Goal: Book appointment/travel/reservation

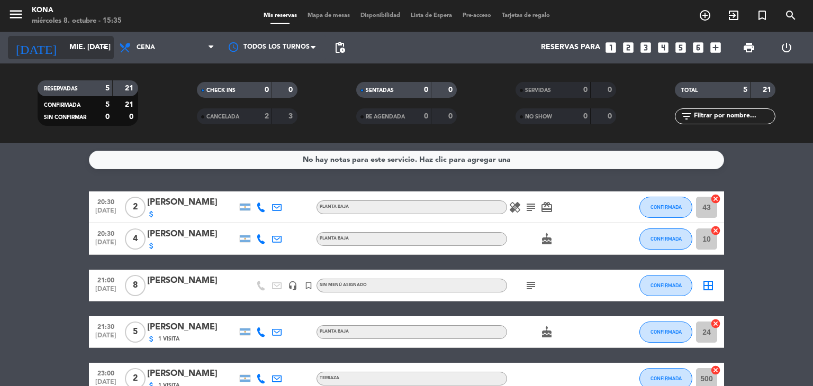
click at [95, 43] on input "mié. [DATE]" at bounding box center [114, 47] width 101 height 19
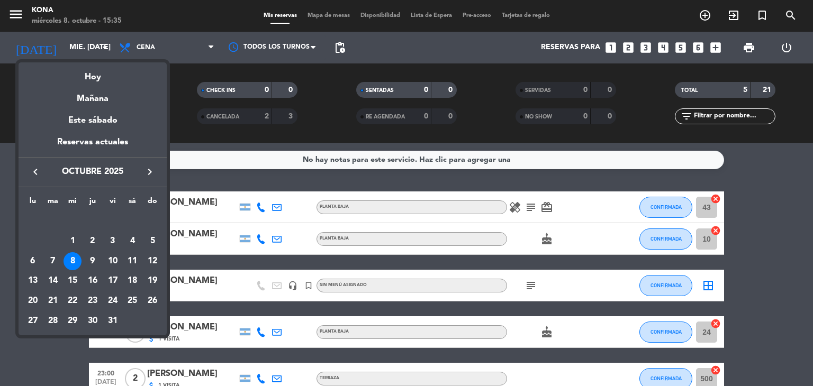
click at [764, 13] on div at bounding box center [406, 193] width 813 height 386
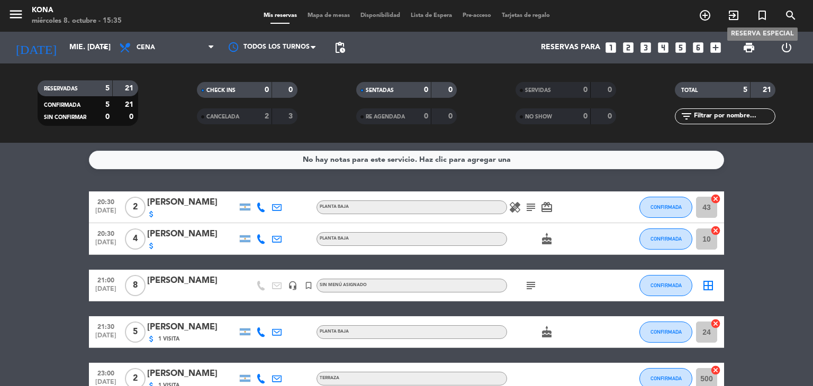
click at [759, 14] on icon "turned_in_not" at bounding box center [762, 15] width 13 height 13
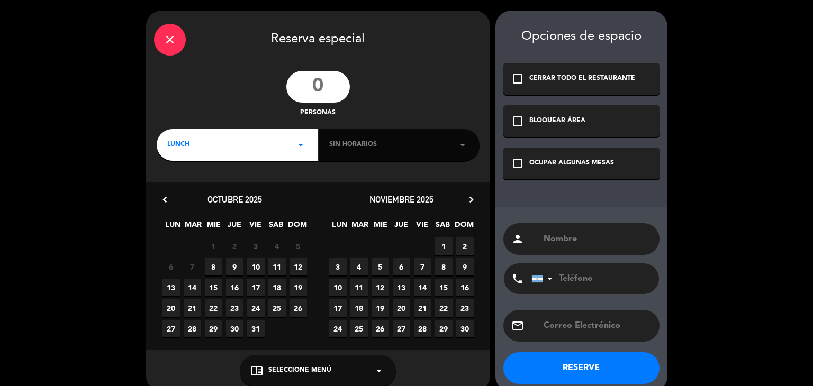
click at [331, 86] on input "number" at bounding box center [318, 87] width 64 height 32
type input "1"
click at [258, 160] on div "LUNCH arrow_drop_down" at bounding box center [237, 145] width 161 height 32
drag, startPoint x: 235, startPoint y: 183, endPoint x: 219, endPoint y: 191, distance: 18.0
click at [226, 187] on div "Almuerzo Cena" at bounding box center [237, 175] width 161 height 60
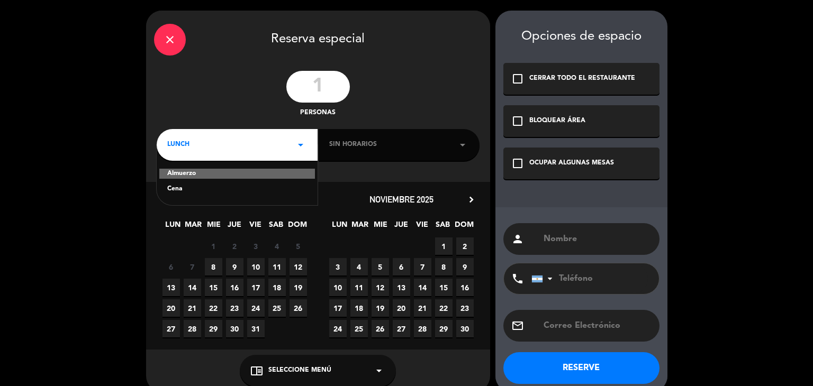
click at [219, 191] on div "Cena" at bounding box center [237, 189] width 140 height 11
click at [444, 143] on div "Sin horarios arrow_drop_down" at bounding box center [399, 145] width 161 height 32
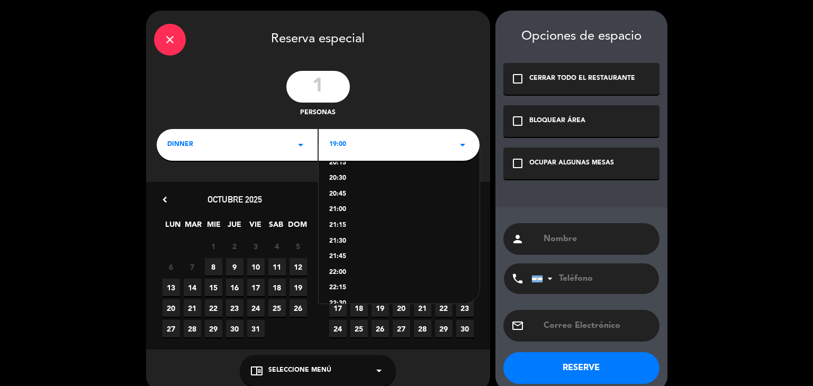
scroll to position [106, 0]
click at [343, 254] on div "22:00" at bounding box center [399, 256] width 140 height 11
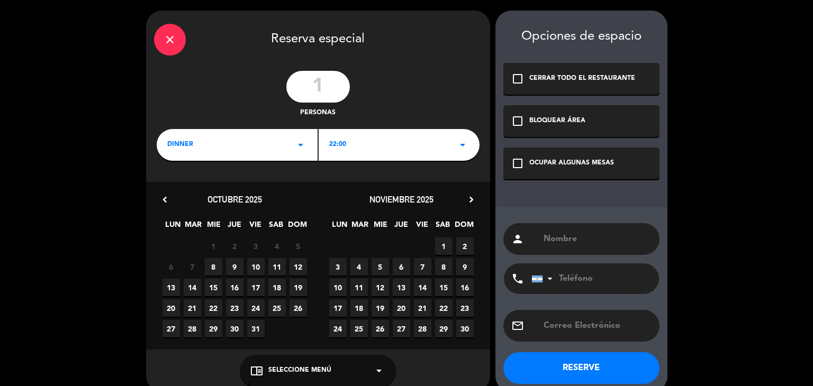
click at [281, 286] on span "18" at bounding box center [276, 287] width 17 height 17
click at [578, 232] on input "text" at bounding box center [597, 239] width 109 height 15
type input "EV [PERSON_NAME]"
click at [578, 159] on div "OCUPAR ALGUNAS MESAS" at bounding box center [571, 163] width 85 height 11
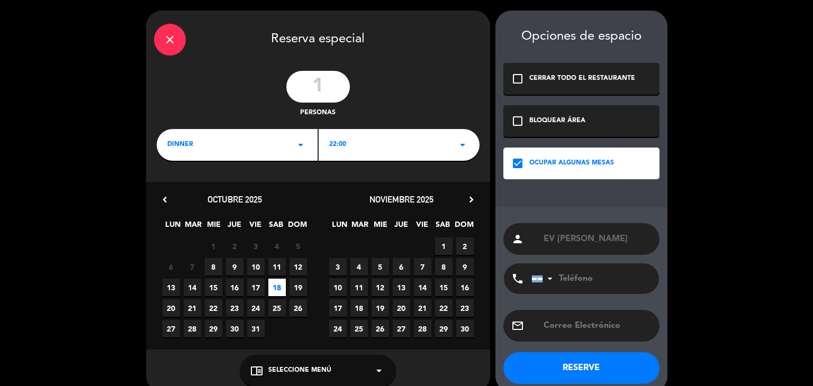
click at [575, 373] on button "RESERVE" at bounding box center [581, 369] width 156 height 32
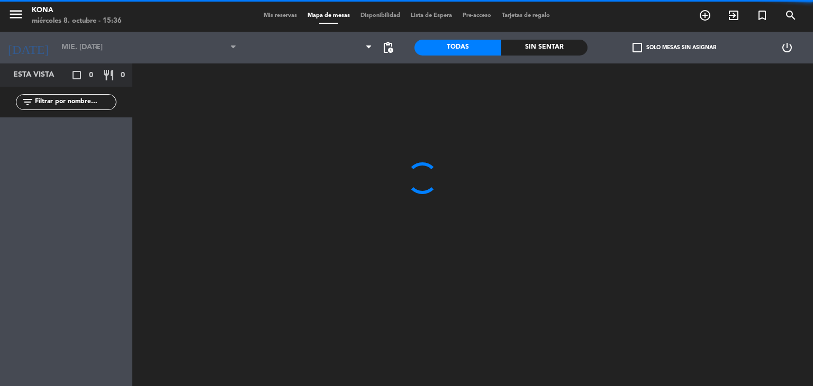
type input "sáb. [DATE]"
click at [278, 19] on div "Mis reservas Mapa de mesas Disponibilidad Lista de Espera Pre-acceso Tarjetas d…" at bounding box center [406, 16] width 297 height 10
click at [278, 18] on span "Mis reservas" at bounding box center [280, 16] width 44 height 6
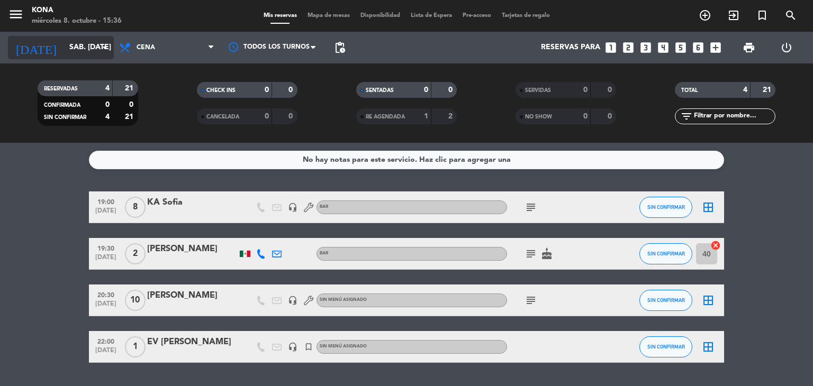
click at [101, 48] on icon "arrow_drop_down" at bounding box center [104, 47] width 13 height 13
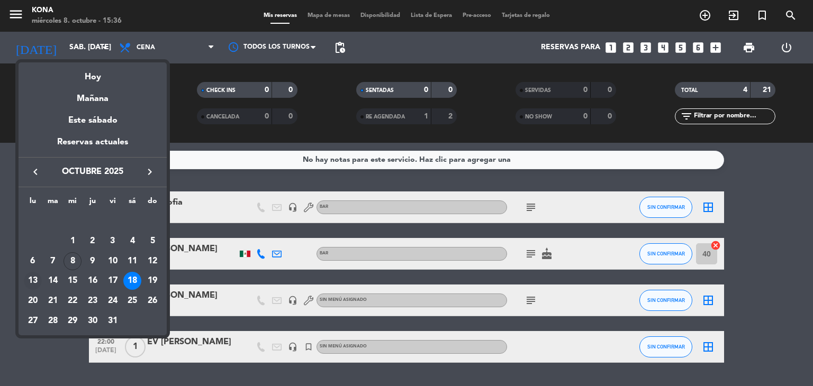
click at [31, 277] on div "13" at bounding box center [33, 281] width 18 height 18
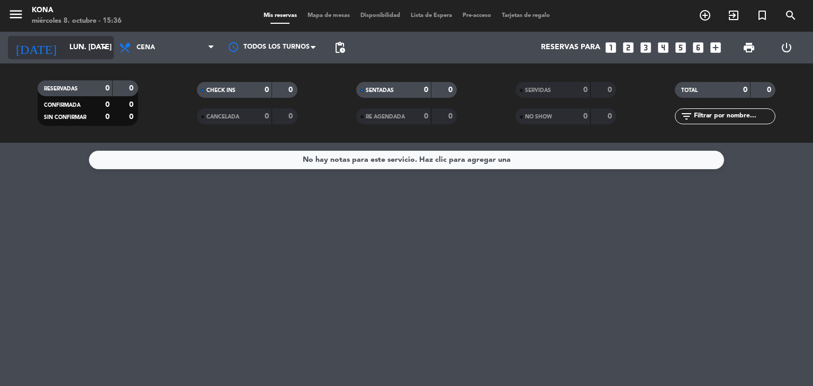
click at [85, 43] on input "lun. [DATE]" at bounding box center [114, 47] width 101 height 19
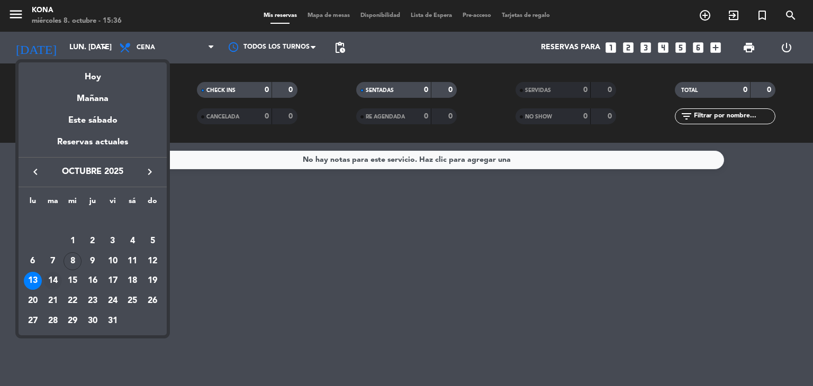
click at [53, 277] on div "14" at bounding box center [53, 281] width 18 height 18
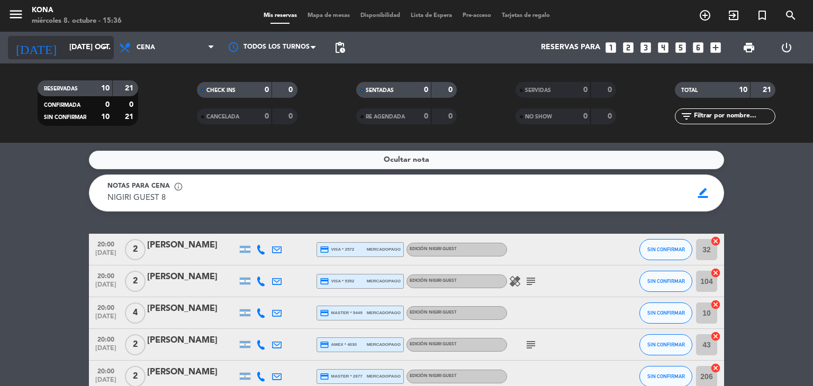
click at [91, 39] on input "[DATE] oct." at bounding box center [114, 47] width 101 height 19
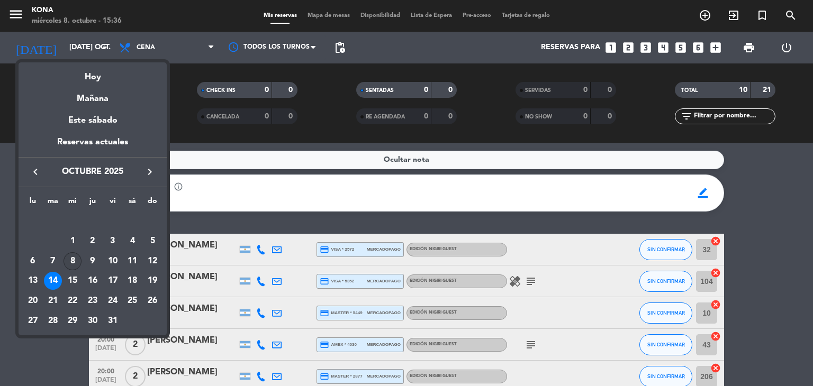
click at [75, 262] on div "8" at bounding box center [73, 262] width 18 height 18
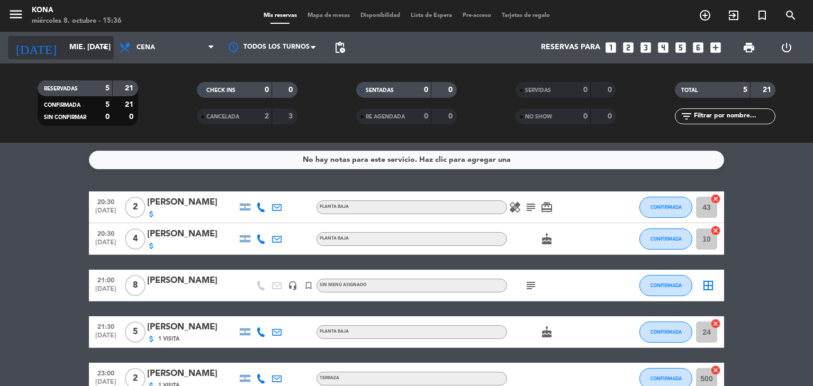
click at [64, 47] on input "mié. [DATE]" at bounding box center [114, 47] width 101 height 19
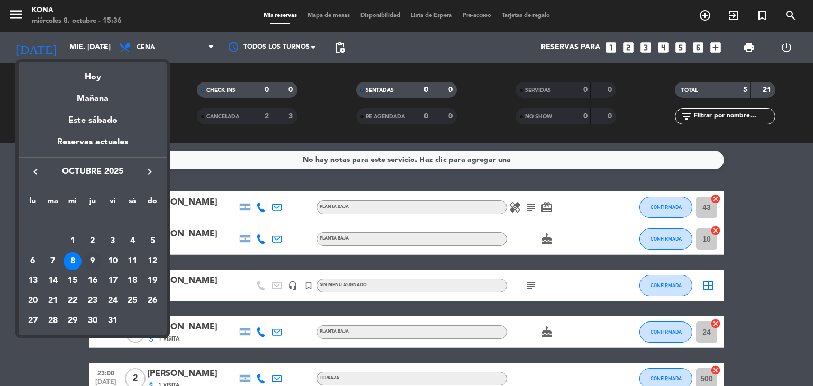
click at [89, 262] on div "9" at bounding box center [93, 262] width 18 height 18
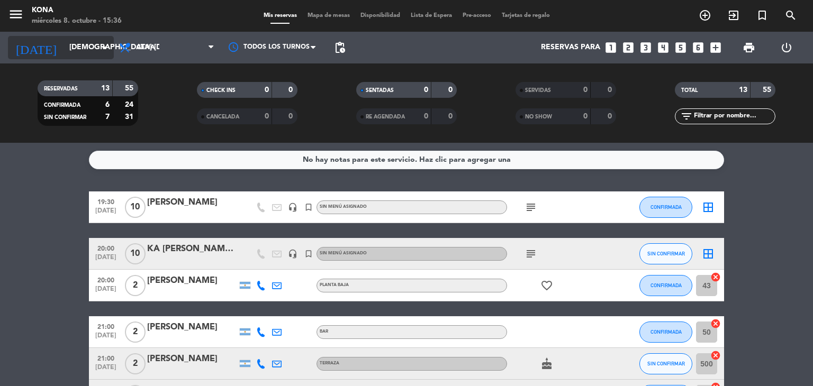
click at [64, 55] on input "[DEMOGRAPHIC_DATA] [DATE]" at bounding box center [114, 47] width 101 height 19
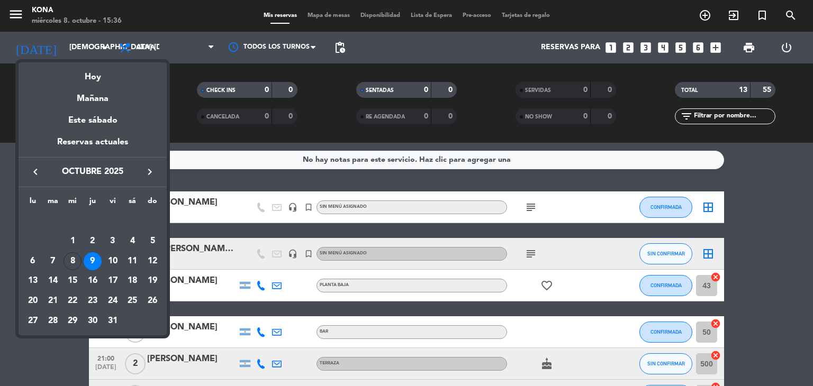
click at [112, 263] on div "10" at bounding box center [113, 262] width 18 height 18
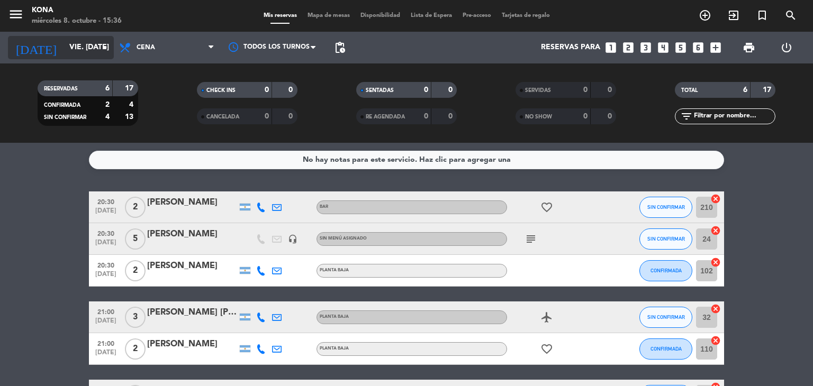
click at [64, 57] on input "vie. [DATE]" at bounding box center [114, 47] width 101 height 19
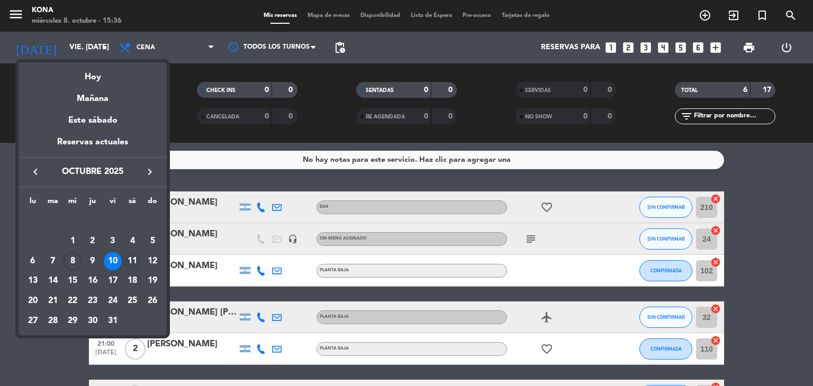
click at [134, 257] on div "11" at bounding box center [132, 262] width 18 height 18
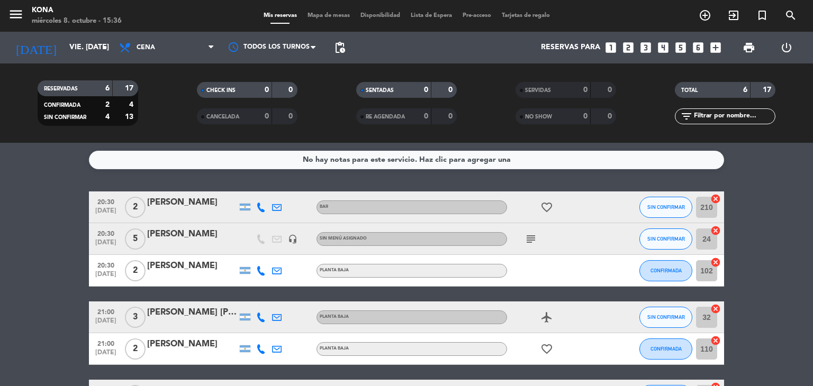
type input "sáb. [DATE]"
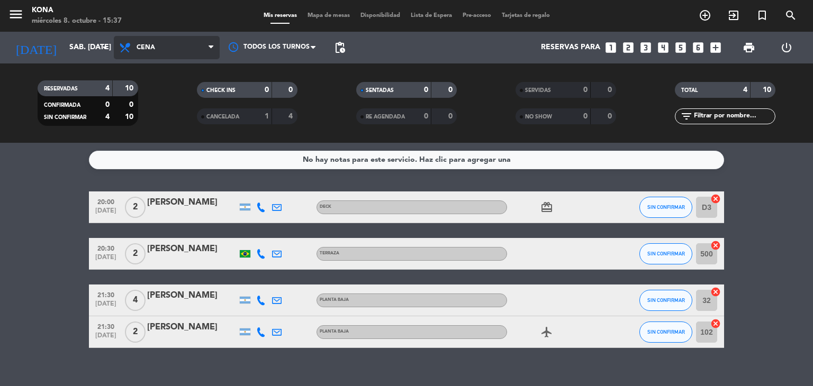
click at [197, 47] on span "Cena" at bounding box center [167, 47] width 106 height 23
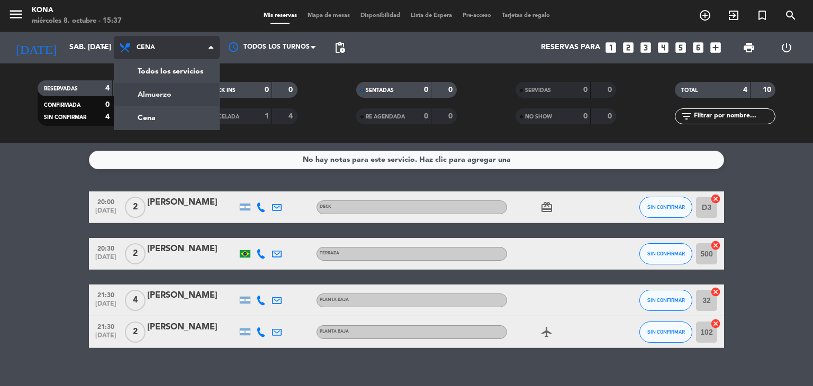
click at [151, 97] on div "menu Kona miércoles 8. octubre - 15:37 Mis reservas Mapa de mesas Disponibilida…" at bounding box center [406, 71] width 813 height 143
